Goal: Information Seeking & Learning: Understand process/instructions

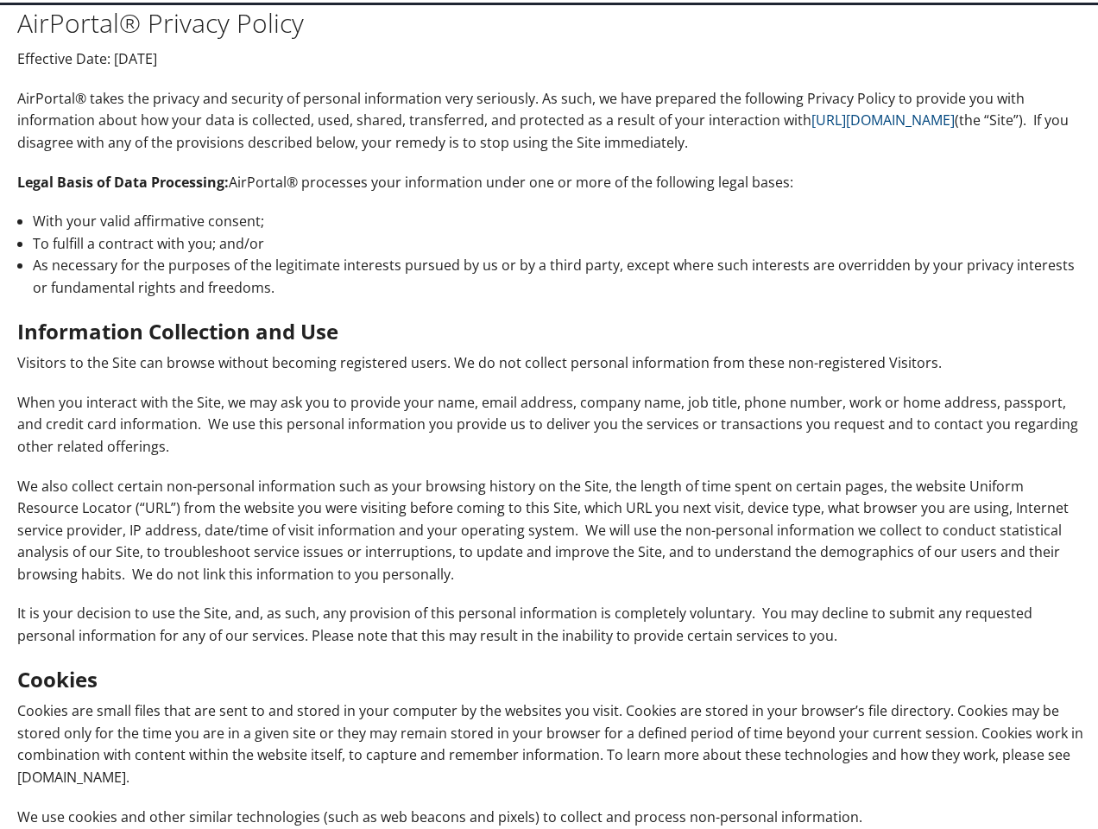
click at [549, 415] on p "When you interact with the Site, we may ask you to provide your name, email add…" at bounding box center [552, 422] width 1071 height 66
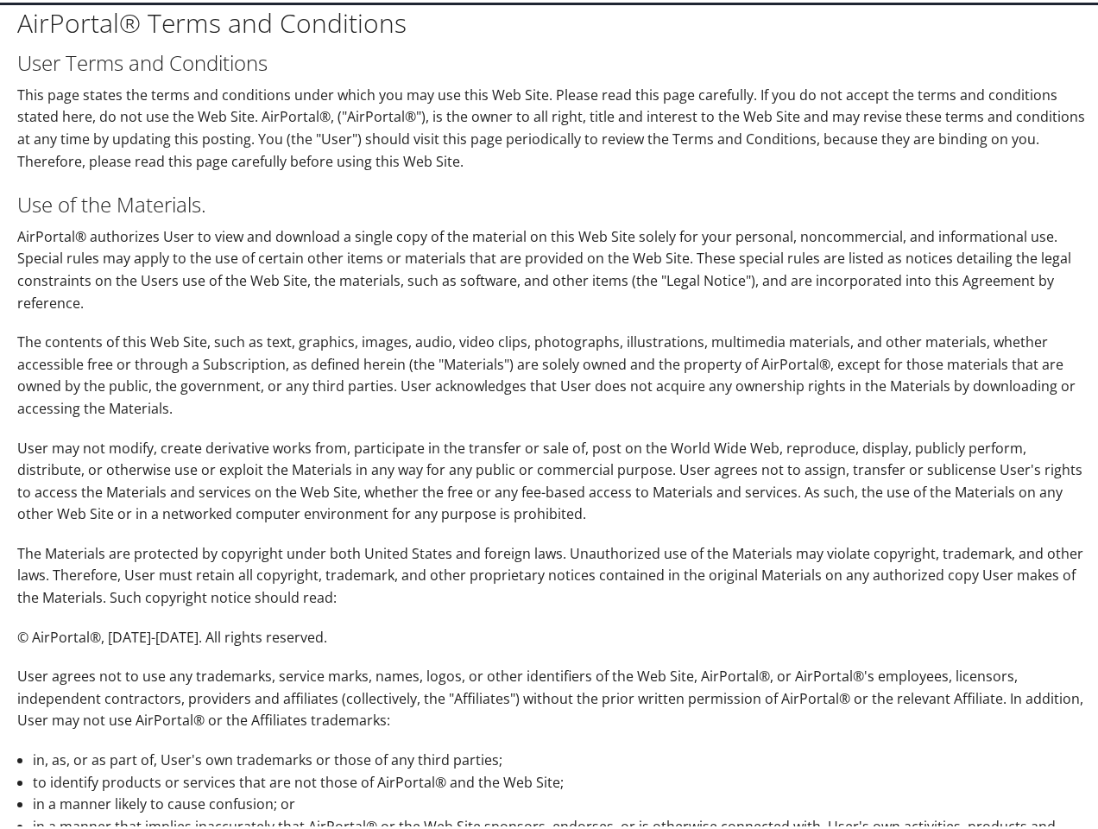
click at [549, 415] on p "The contents of this Web Site, such as text, graphics, images, audio, video cli…" at bounding box center [552, 373] width 1071 height 88
